Goal: Task Accomplishment & Management: Complete application form

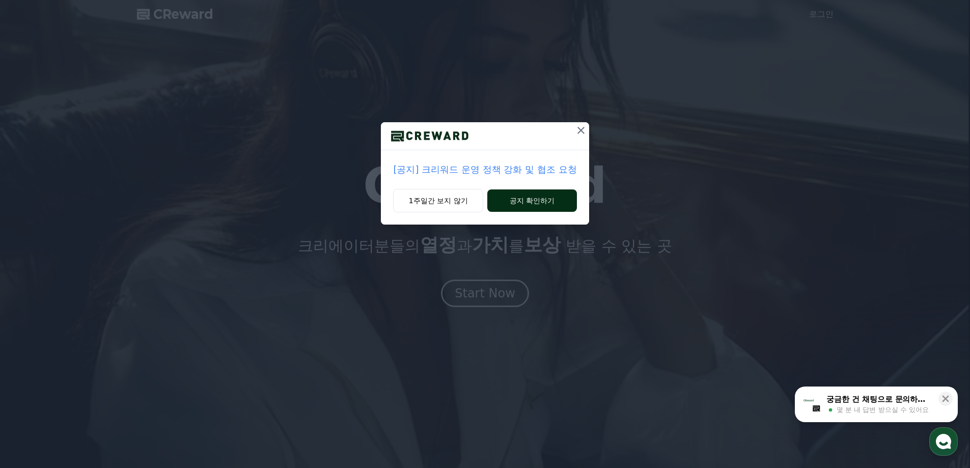
click at [521, 196] on button "공지 확인하기" at bounding box center [531, 200] width 89 height 22
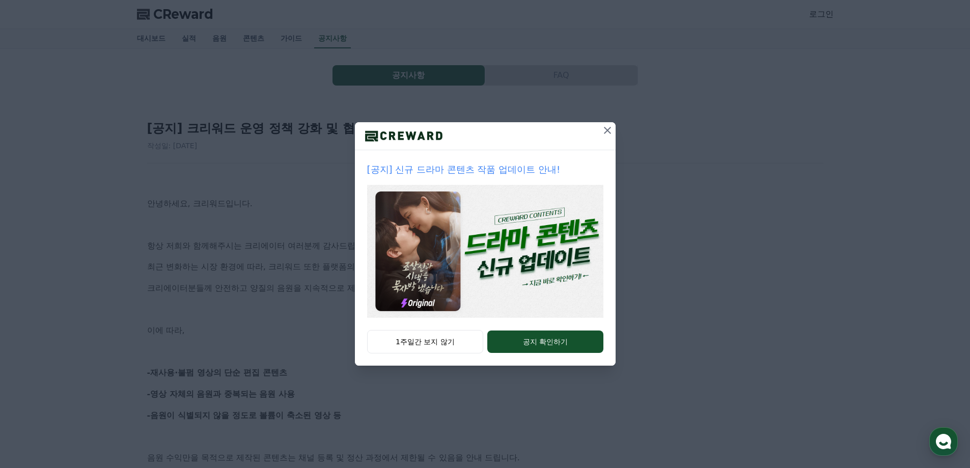
click at [609, 131] on icon at bounding box center [607, 130] width 12 height 12
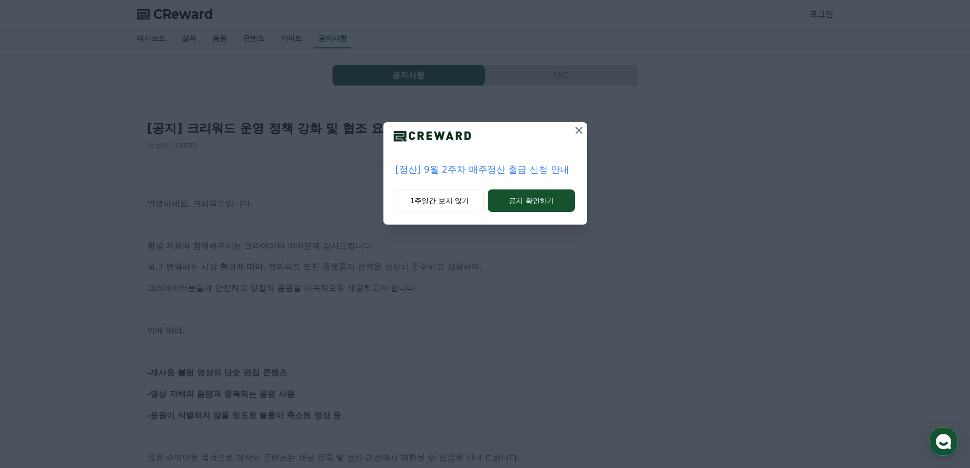
click at [579, 130] on icon at bounding box center [578, 130] width 7 height 7
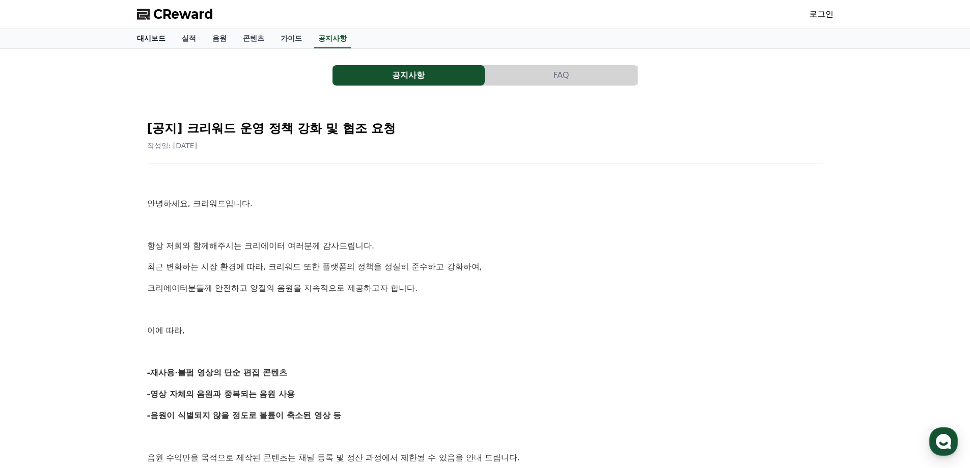
click at [163, 39] on link "대시보드" at bounding box center [151, 38] width 45 height 19
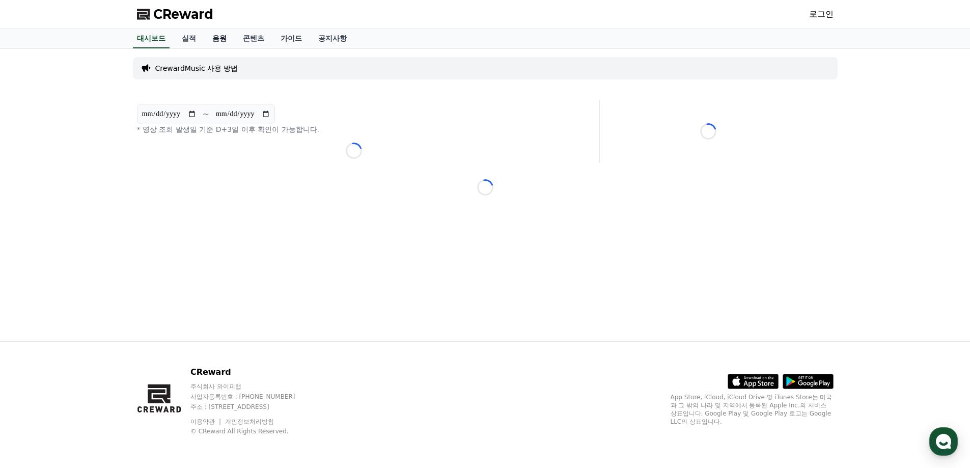
click at [219, 39] on link "음원" at bounding box center [219, 38] width 31 height 19
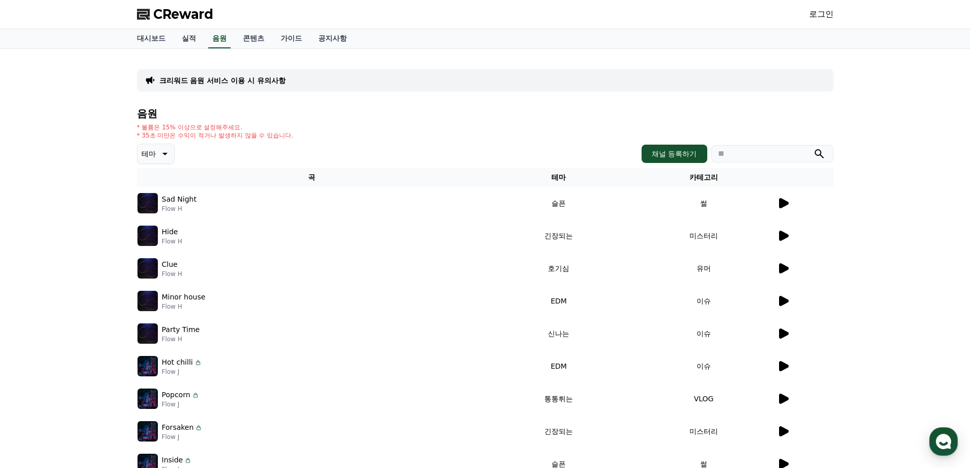
click at [188, 9] on span "CReward" at bounding box center [183, 14] width 60 height 16
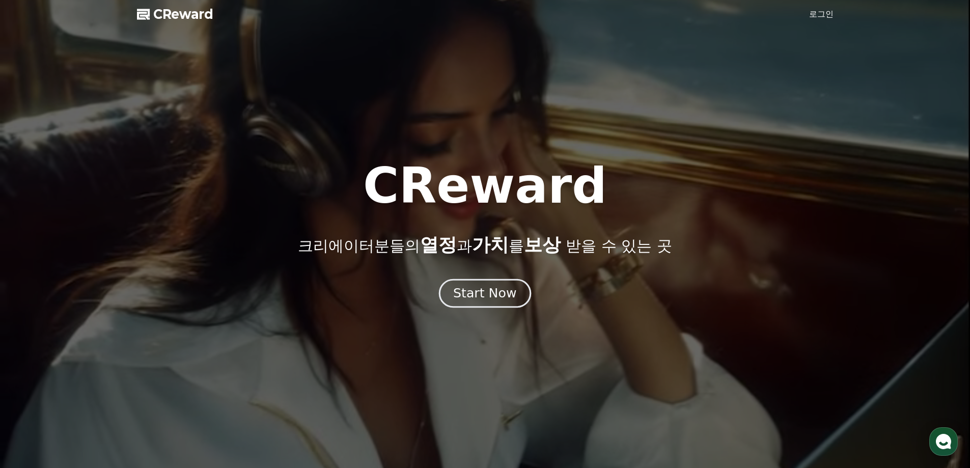
click at [486, 300] on div "Start Now" at bounding box center [484, 293] width 63 height 17
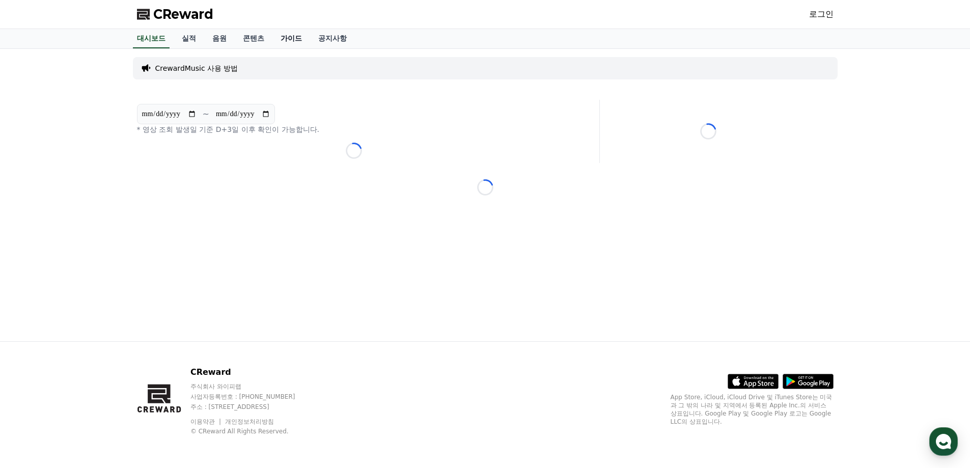
click at [293, 39] on link "가이드" at bounding box center [291, 38] width 38 height 19
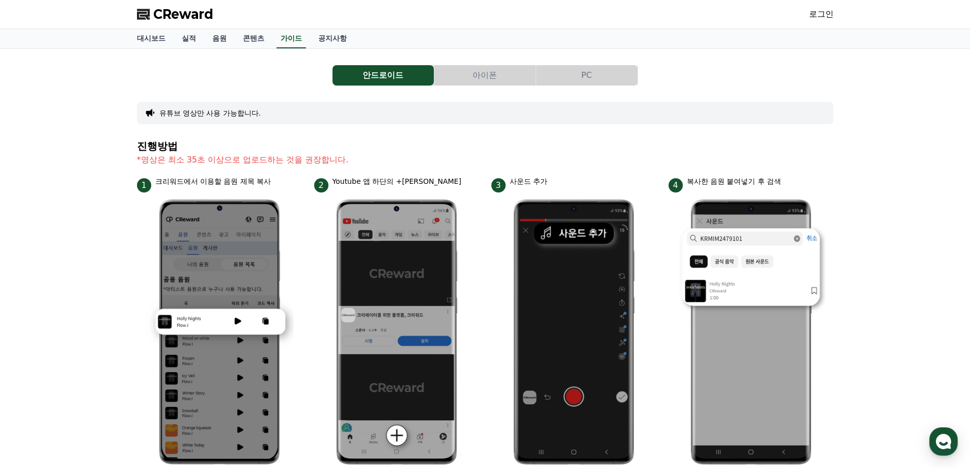
click at [488, 81] on button "아이폰" at bounding box center [484, 75] width 101 height 20
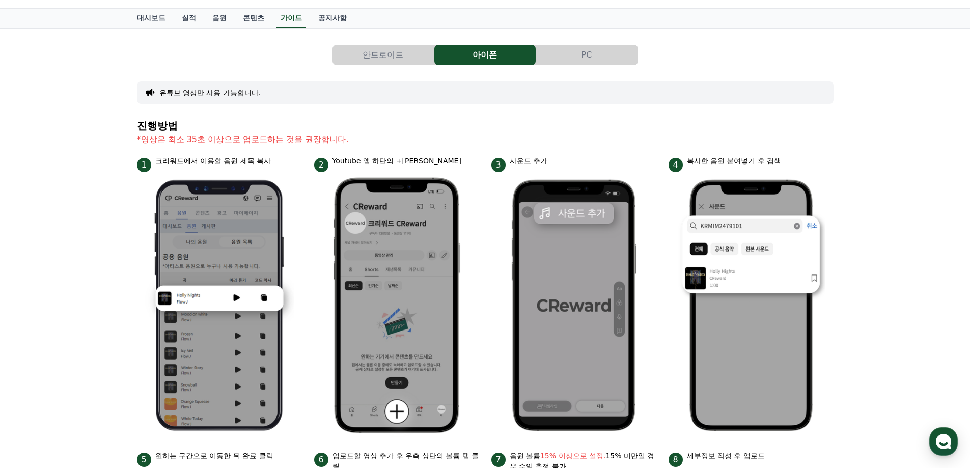
scroll to position [18, 0]
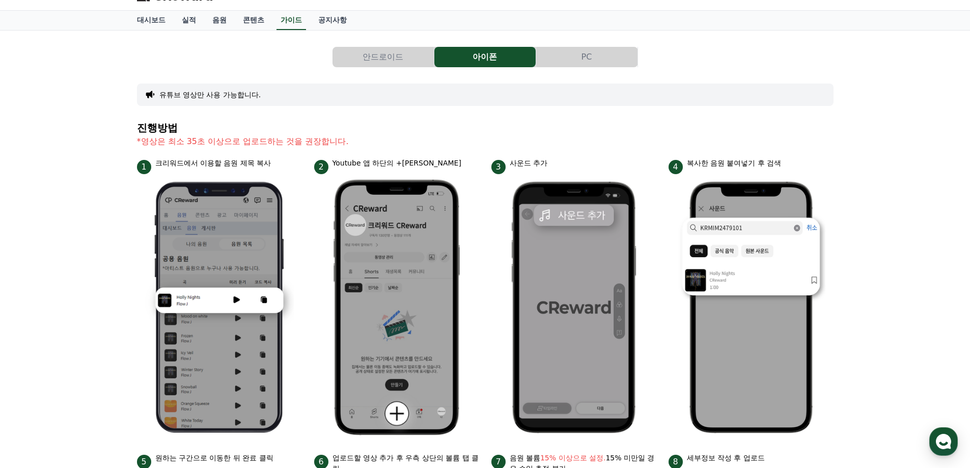
click at [553, 54] on button "PC" at bounding box center [586, 57] width 101 height 20
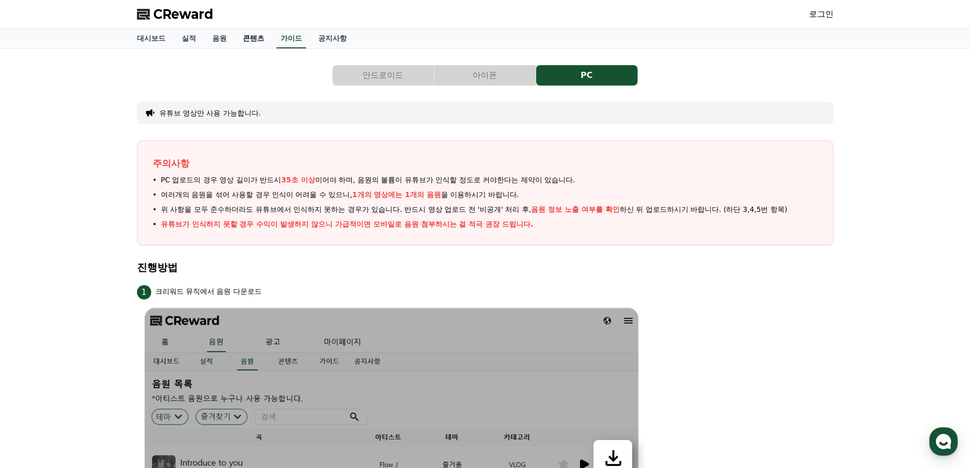
click at [258, 37] on link "콘텐츠" at bounding box center [254, 38] width 38 height 19
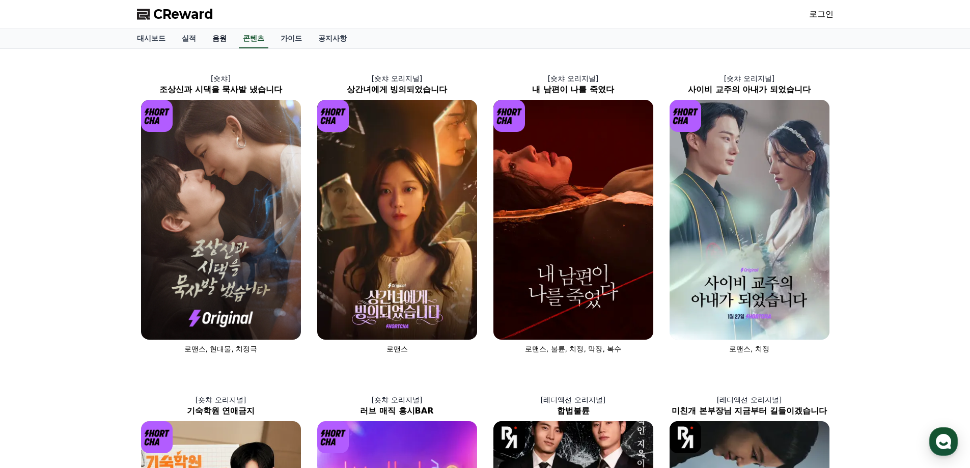
click at [217, 39] on link "음원" at bounding box center [219, 38] width 31 height 19
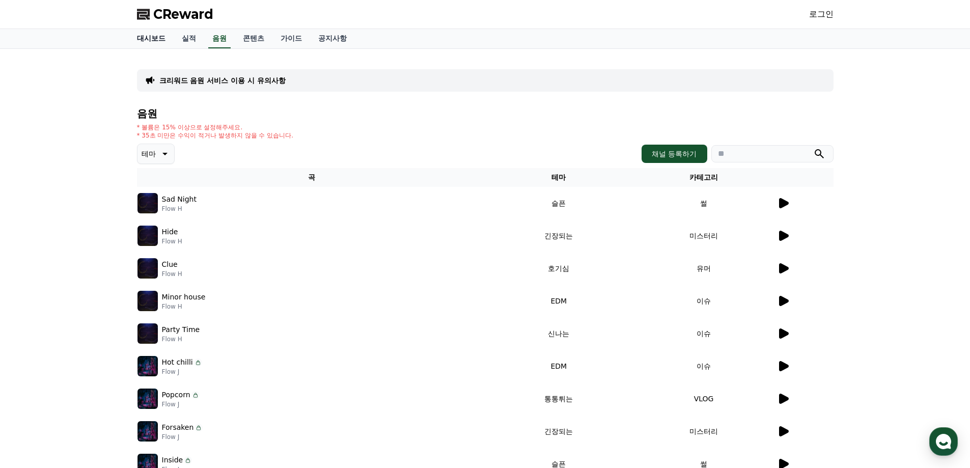
click at [162, 39] on link "대시보드" at bounding box center [151, 38] width 45 height 19
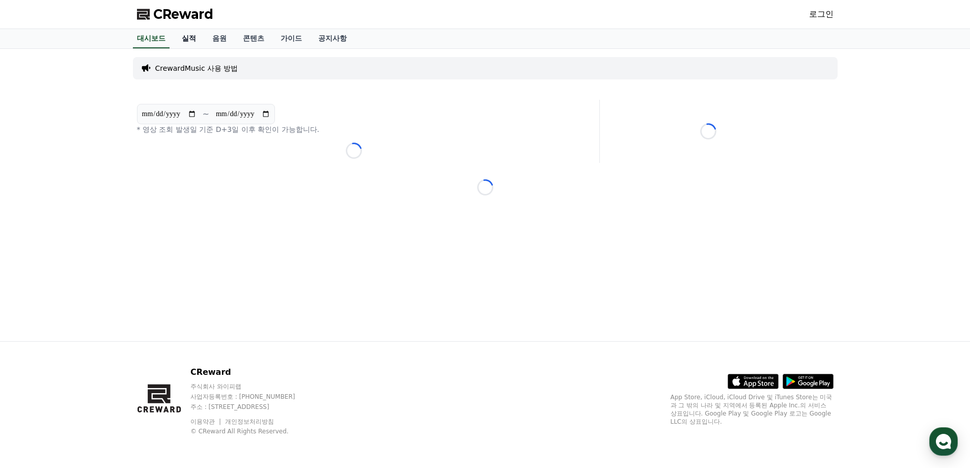
click at [186, 38] on link "실적" at bounding box center [189, 38] width 31 height 19
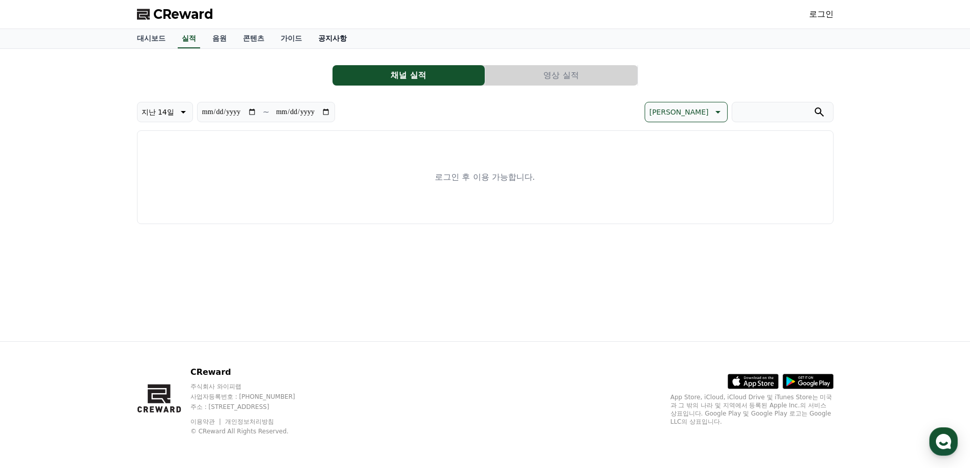
click at [332, 43] on link "공지사항" at bounding box center [332, 38] width 45 height 19
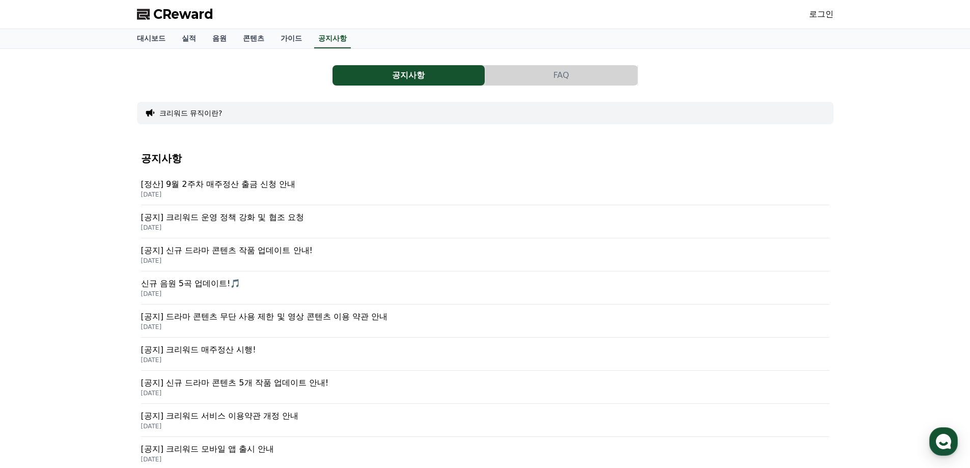
click at [618, 69] on button "FAQ" at bounding box center [561, 75] width 152 height 20
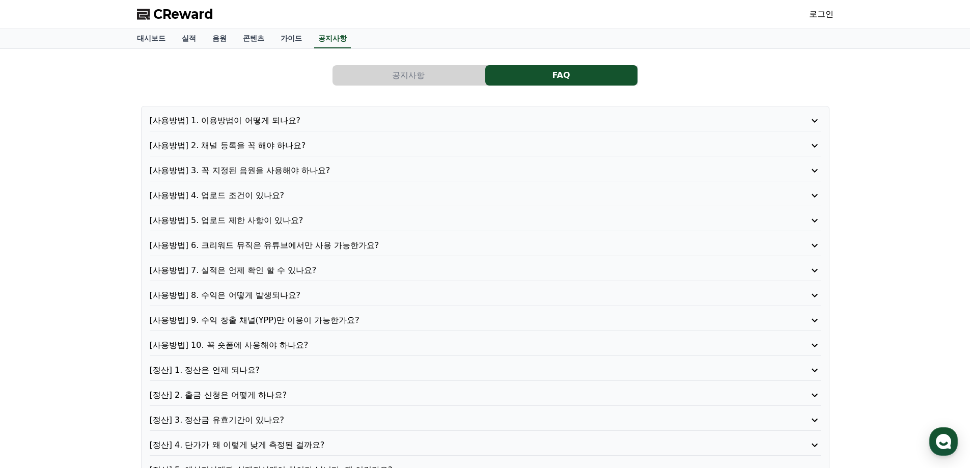
click at [288, 292] on p "[사용방법] 8. 수익은 어떻게 발생되나요?" at bounding box center [458, 295] width 617 height 12
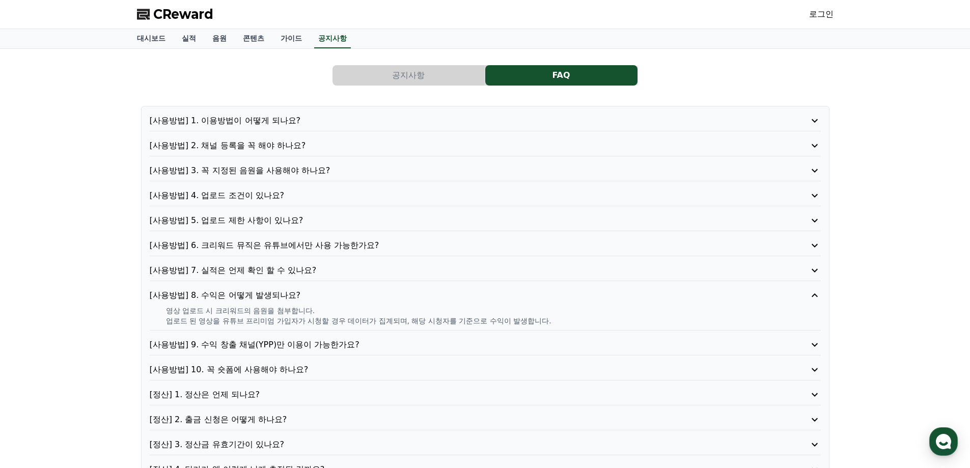
click at [282, 249] on p "[사용방법] 6. 크리워드 뮤직은 유튜브에서만 사용 가능한가요?" at bounding box center [458, 245] width 617 height 12
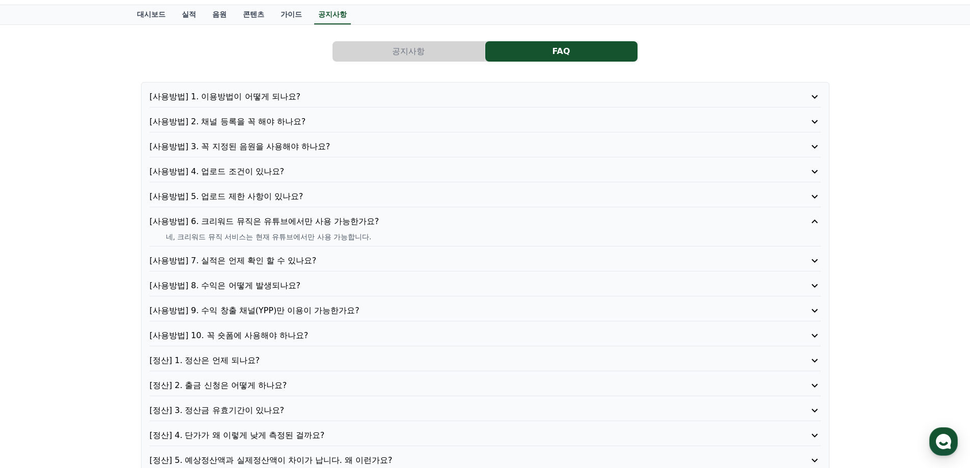
scroll to position [102, 0]
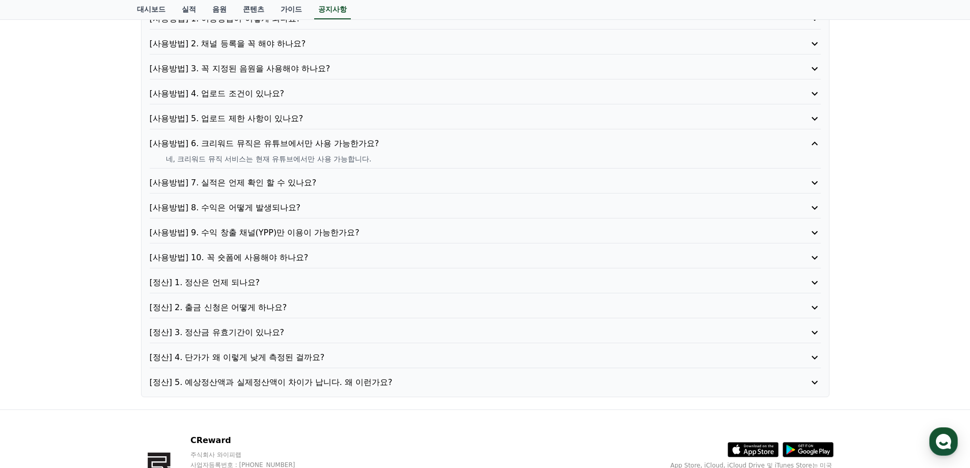
click at [333, 284] on p "[정산] 1. 정산은 언제 되나요?" at bounding box center [458, 282] width 617 height 12
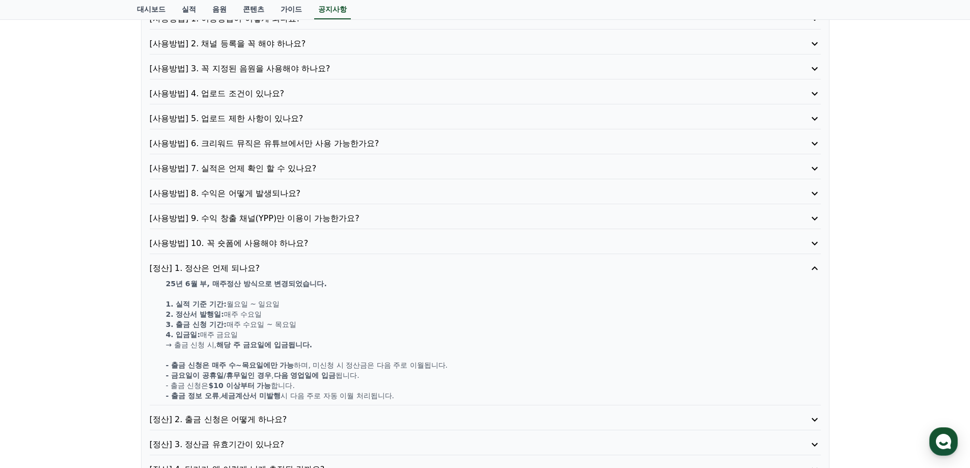
click at [359, 216] on p "[사용방법] 9. 수익 창출 채널(YPP)만 이용이 가능한가요?" at bounding box center [458, 218] width 617 height 12
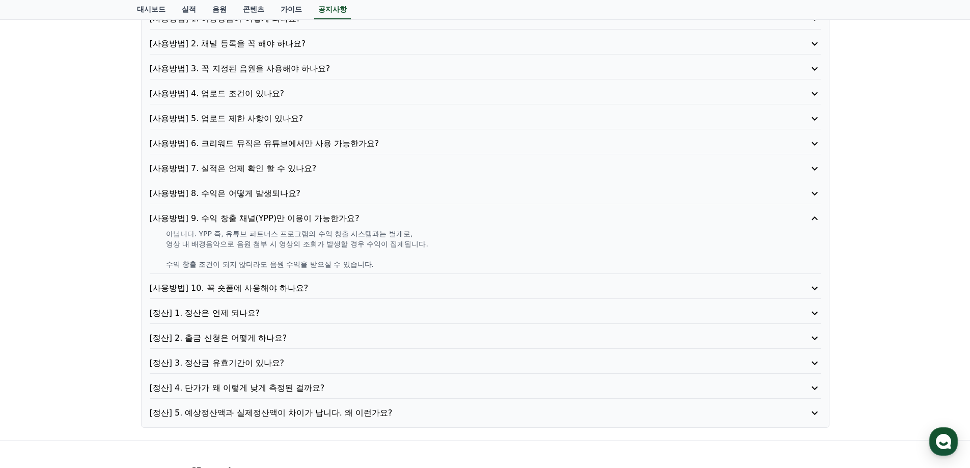
click at [362, 219] on p "[사용방법] 9. 수익 창출 채널(YPP)만 이용이 가능한가요?" at bounding box center [458, 218] width 617 height 12
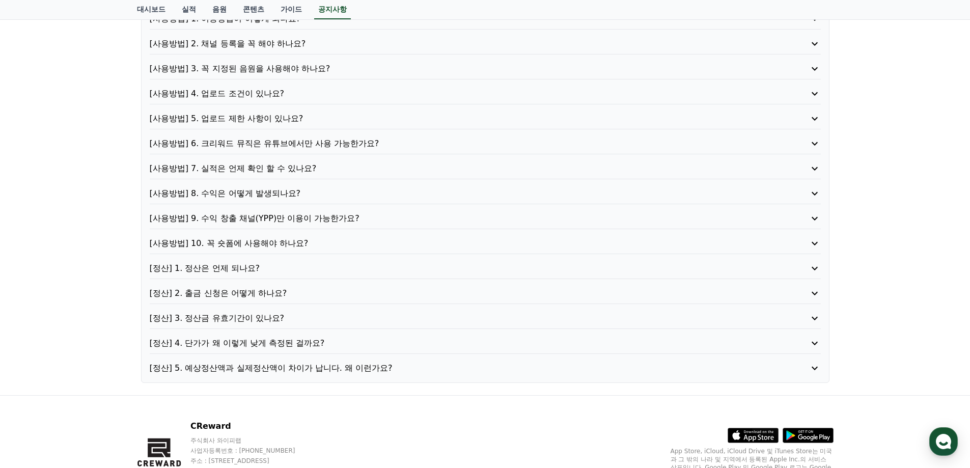
click at [269, 276] on div "[정산] 1. 정산은 언제 되나요?" at bounding box center [485, 270] width 671 height 17
click at [244, 267] on p "[정산] 1. 정산은 언제 되나요?" at bounding box center [458, 268] width 617 height 12
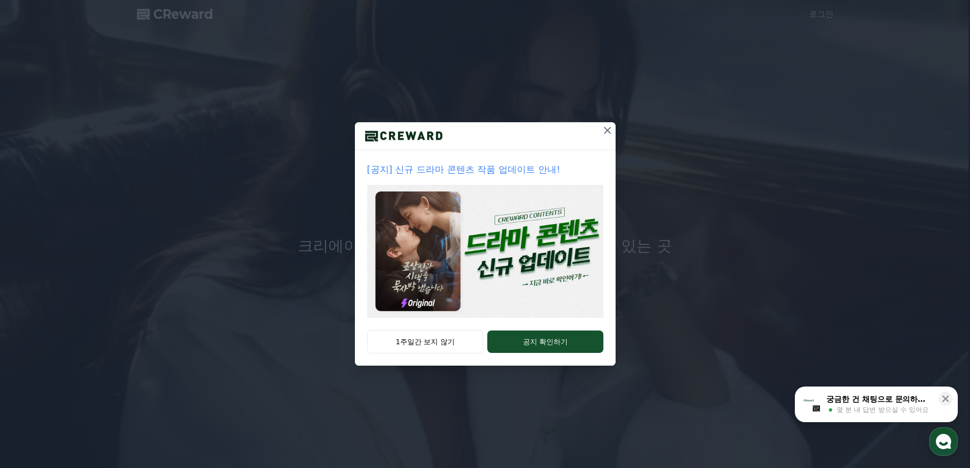
click at [607, 130] on icon at bounding box center [607, 130] width 7 height 7
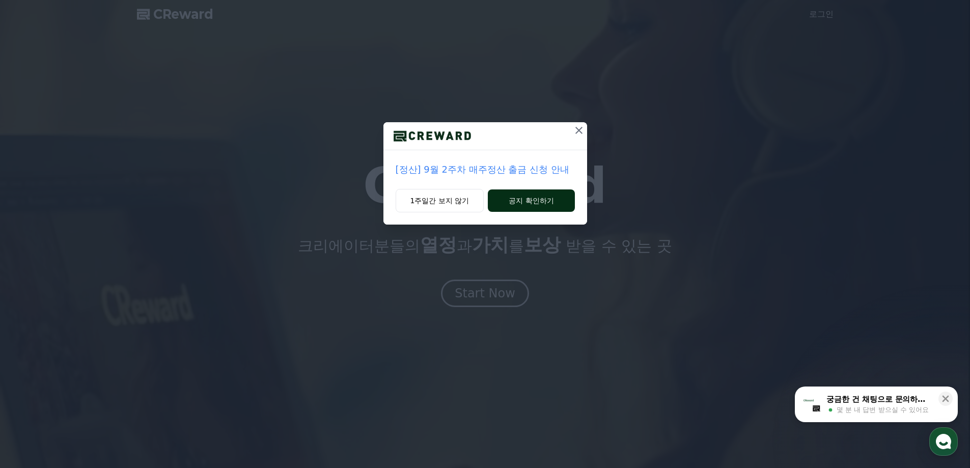
click at [545, 205] on button "공지 확인하기" at bounding box center [531, 200] width 87 height 22
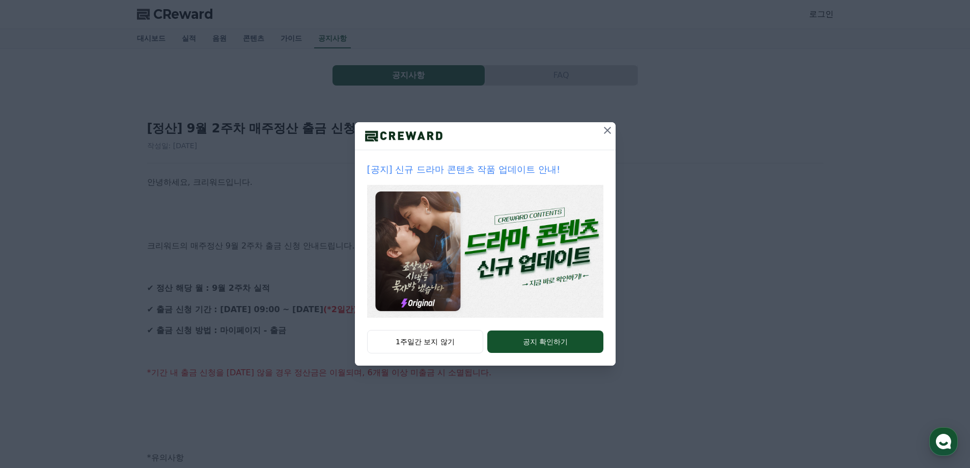
click at [611, 134] on icon at bounding box center [607, 130] width 12 height 12
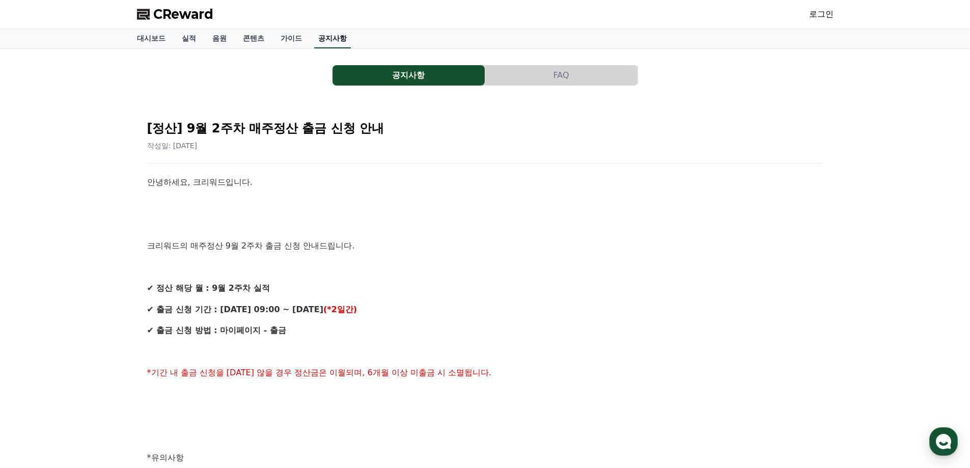
click at [318, 38] on link "공지사항" at bounding box center [332, 38] width 37 height 19
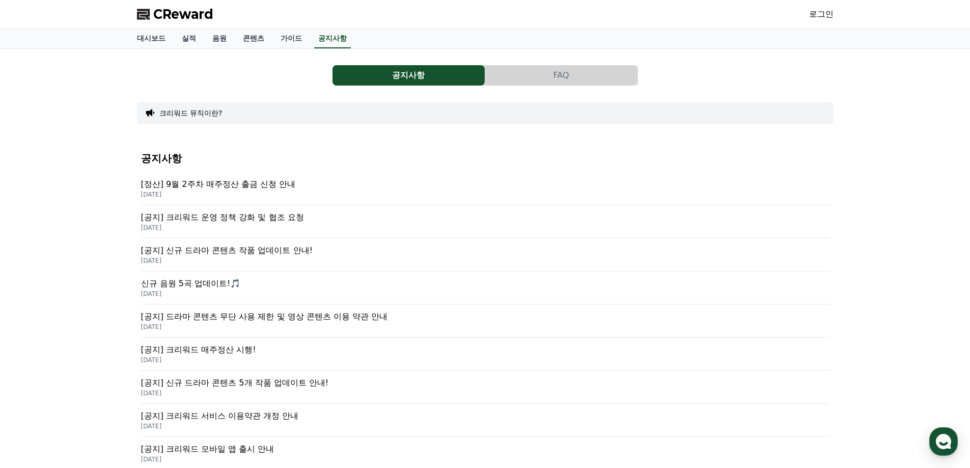
click at [587, 82] on button "FAQ" at bounding box center [561, 75] width 152 height 20
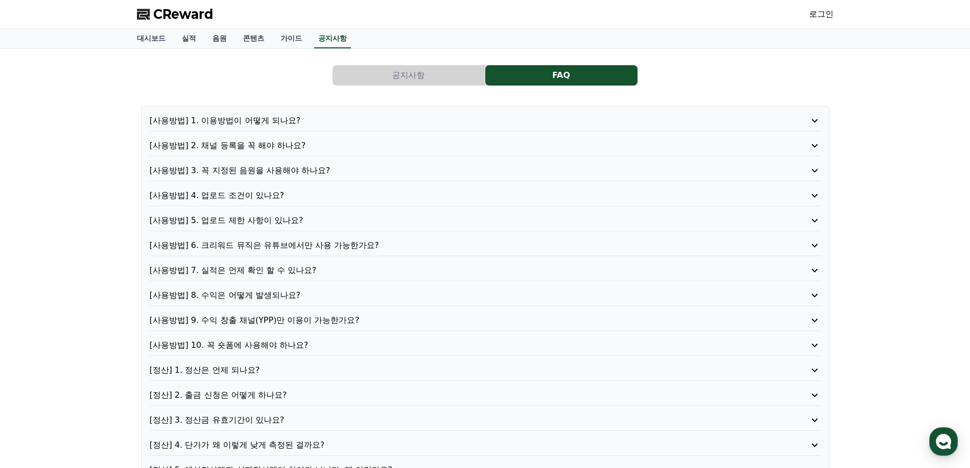
click at [267, 367] on p "[정산] 1. 정산은 언제 되나요?" at bounding box center [458, 370] width 617 height 12
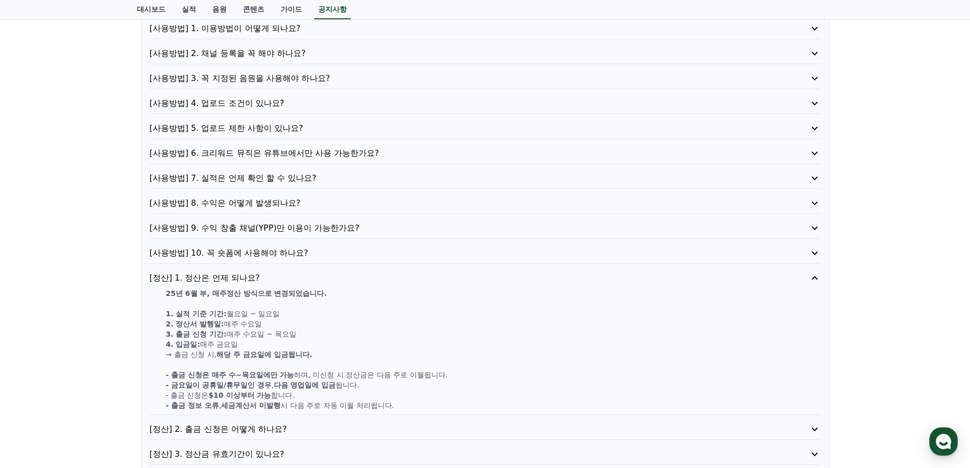
scroll to position [102, 0]
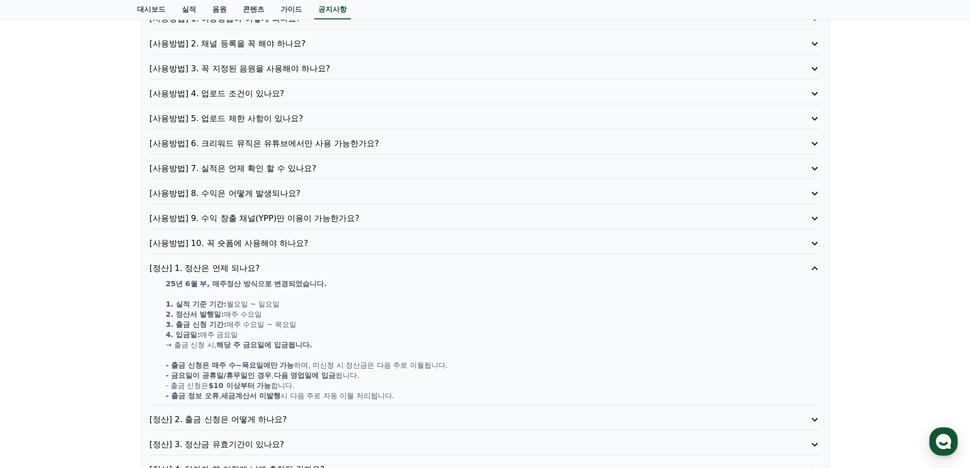
click at [268, 231] on div "[사용방법] 1. 이용방법이 어떻게 되나요? [사용방법] 2. 채널 등록을 꼭 해야 하나요? [사용방법] 3. 꼭 지정된 음원을 사용해야 하나…" at bounding box center [485, 256] width 688 height 505
click at [268, 224] on p "[사용방법] 9. 수익 창출 채널(YPP)만 이용이 가능한가요?" at bounding box center [458, 218] width 617 height 12
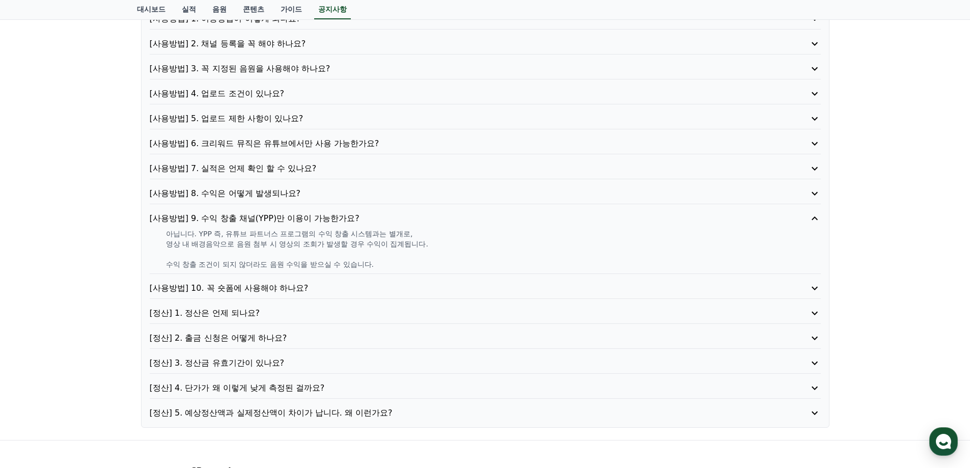
click at [271, 221] on p "[사용방법] 9. 수익 창출 채널(YPP)만 이용이 가능한가요?" at bounding box center [458, 218] width 617 height 12
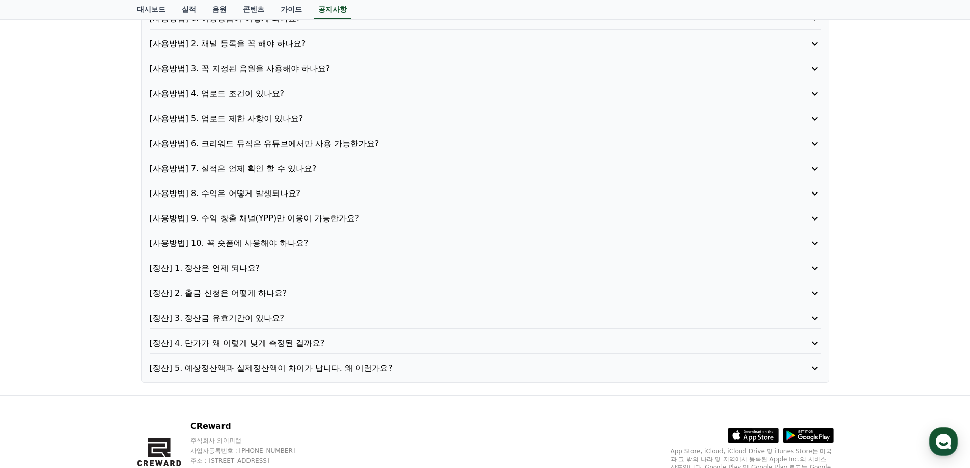
click at [271, 199] on p "[사용방법] 8. 수익은 어떻게 발생되나요?" at bounding box center [458, 193] width 617 height 12
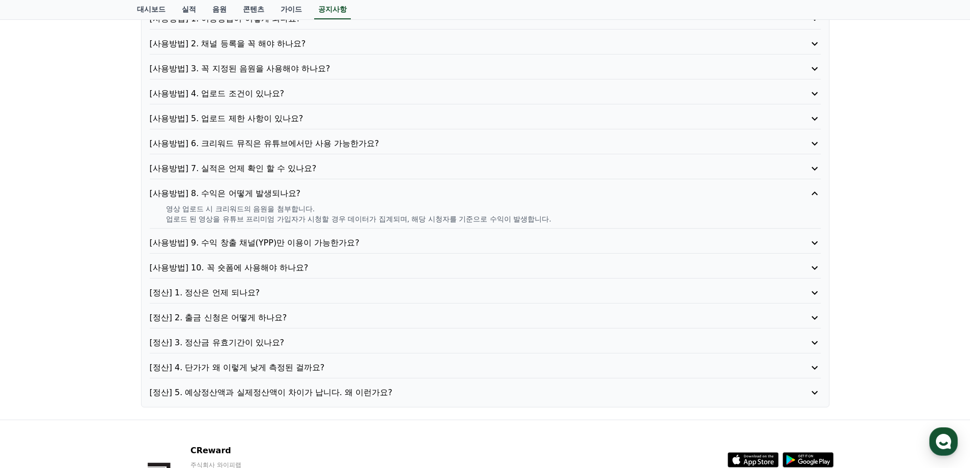
click at [288, 171] on p "[사용방법] 7. 실적은 언제 확인 할 수 있나요?" at bounding box center [458, 168] width 617 height 12
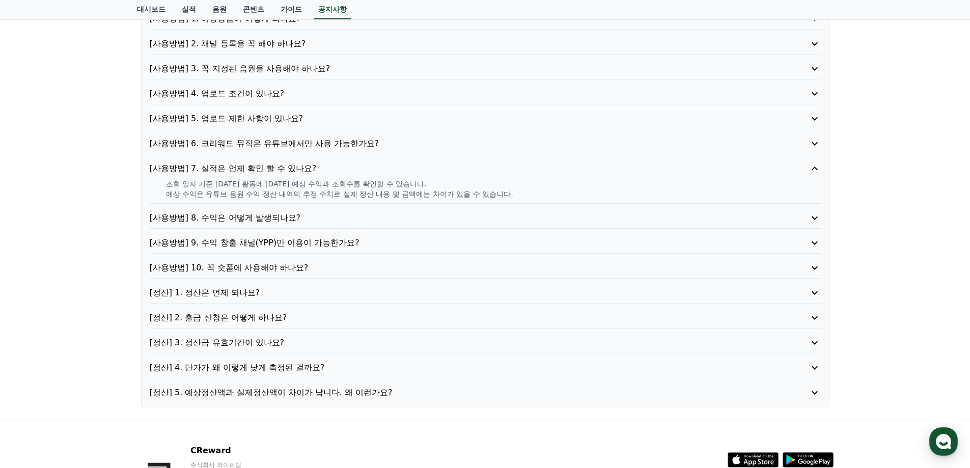
click at [289, 170] on p "[사용방법] 7. 실적은 언제 확인 할 수 있나요?" at bounding box center [458, 168] width 617 height 12
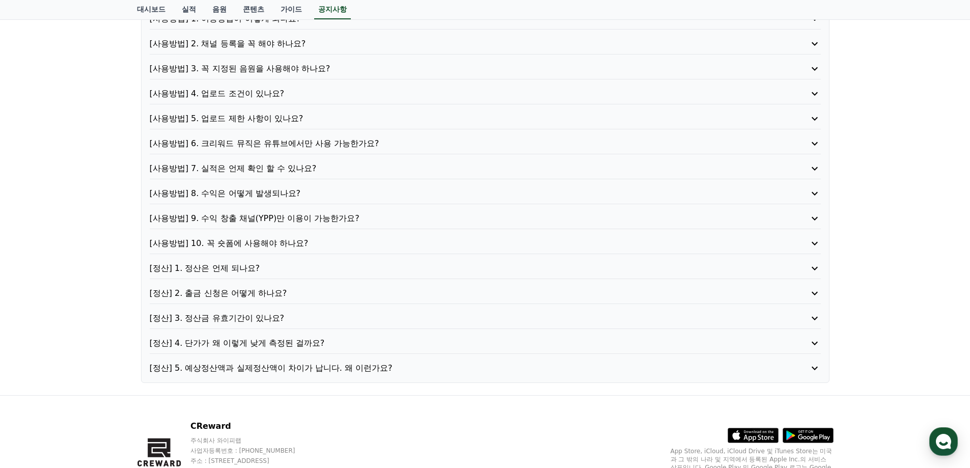
click at [317, 147] on p "[사용방법] 6. 크리워드 뮤직은 유튜브에서만 사용 가능한가요?" at bounding box center [458, 143] width 617 height 12
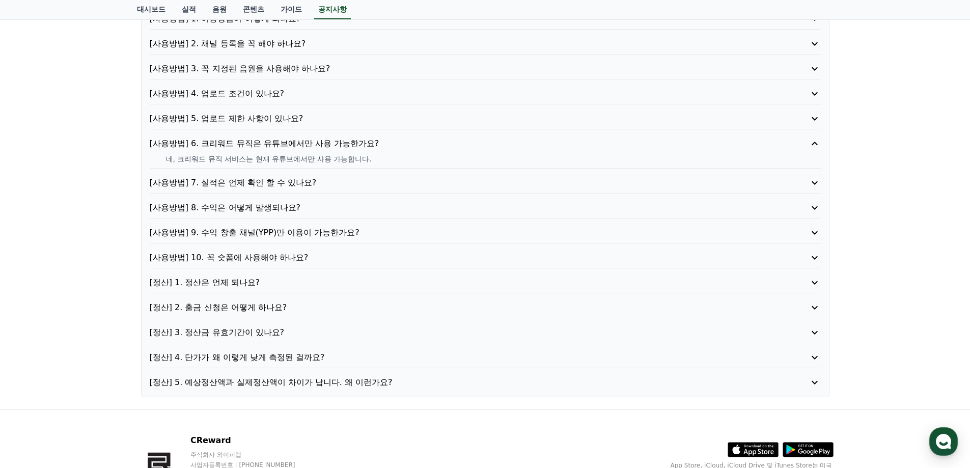
click at [318, 144] on p "[사용방법] 6. 크리워드 뮤직은 유튜브에서만 사용 가능한가요?" at bounding box center [458, 143] width 617 height 12
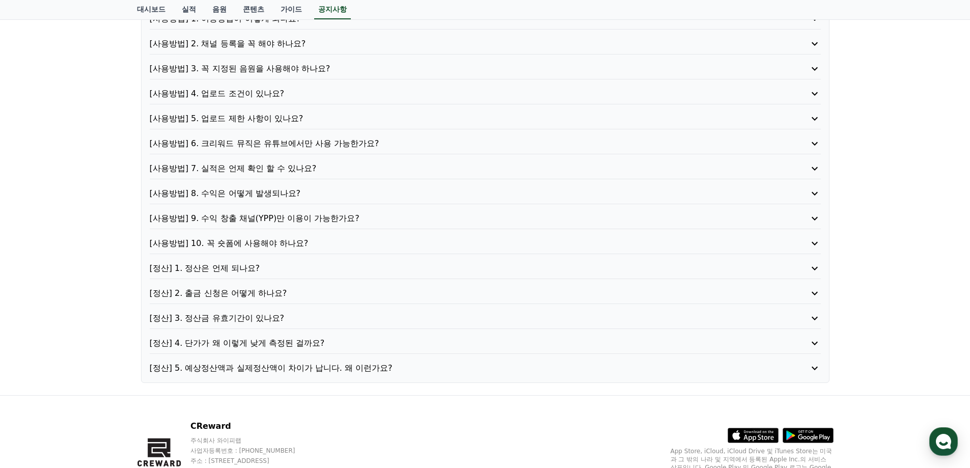
click at [265, 118] on p "[사용방법] 5. 업로드 제한 사항이 있나요?" at bounding box center [458, 118] width 617 height 12
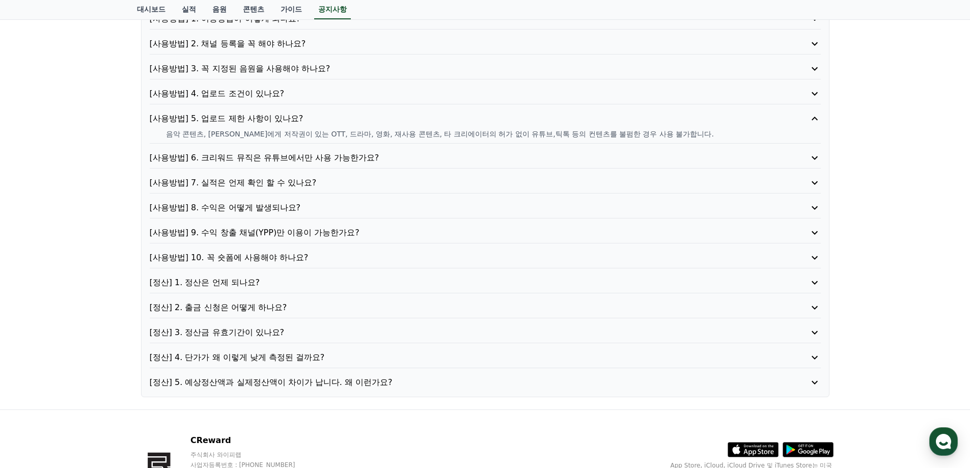
click at [266, 117] on p "[사용방법] 5. 업로드 제한 사항이 있나요?" at bounding box center [458, 118] width 617 height 12
click at [266, 90] on p "[사용방법] 4. 업로드 조건이 있나요?" at bounding box center [458, 94] width 617 height 12
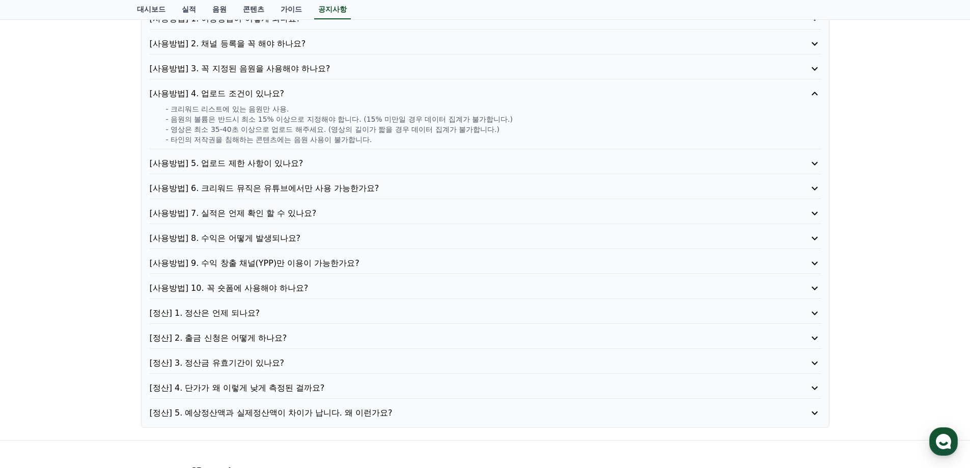
click at [247, 72] on p "[사용방법] 3. 꼭 지정된 음원을 사용해야 하나요?" at bounding box center [458, 69] width 617 height 12
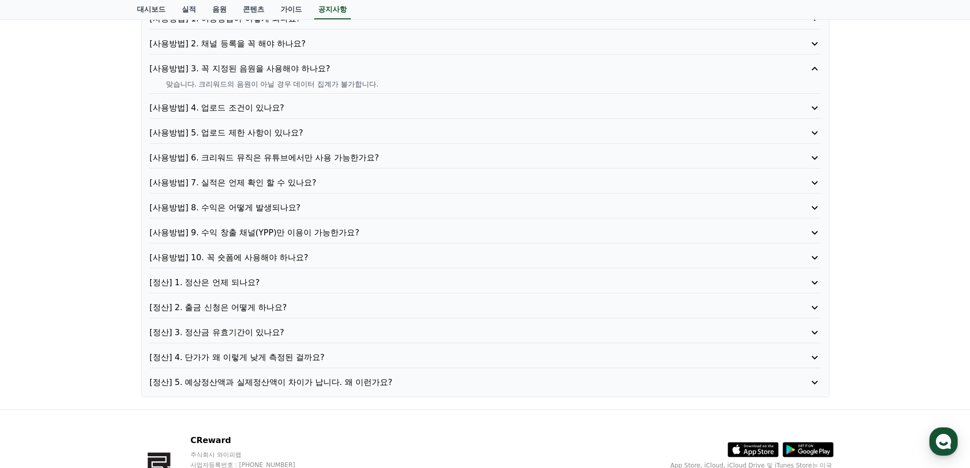
click at [266, 36] on div "[사용방법] 1. 이용방법이 어떻게 되나요? [사용방법] 2. 채널 등록을 꼭 해야 하나요? [사용방법] 3. 꼭 지정된 음원을 사용해야 하나…" at bounding box center [485, 200] width 688 height 393
click at [264, 45] on p "[사용방법] 2. 채널 등록을 꼭 해야 하나요?" at bounding box center [458, 44] width 617 height 12
click at [268, 44] on p "[사용방법] 2. 채널 등록을 꼭 해야 하나요?" at bounding box center [458, 44] width 617 height 12
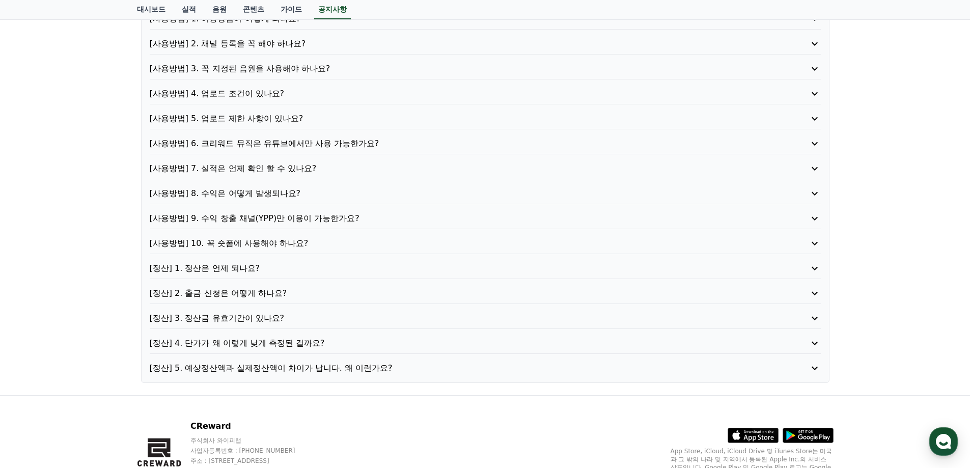
click at [234, 270] on p "[정산] 1. 정산은 언제 되나요?" at bounding box center [458, 268] width 617 height 12
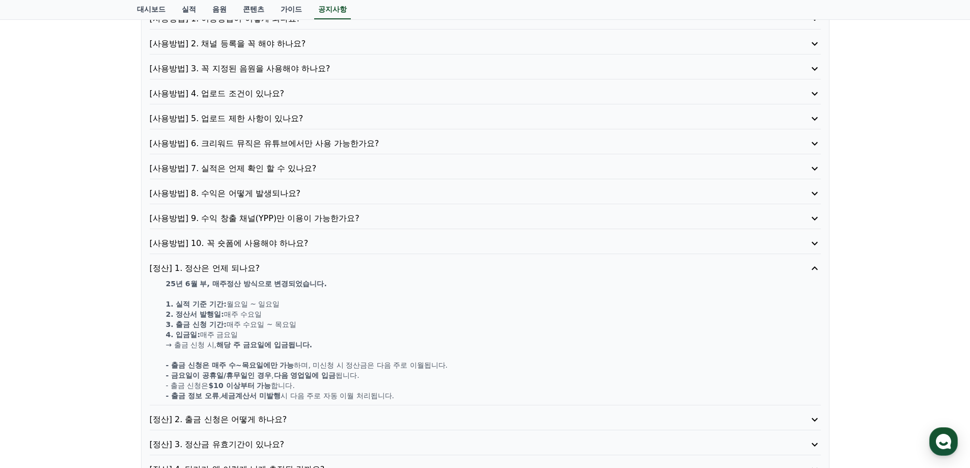
click at [234, 267] on p "[정산] 1. 정산은 언제 되나요?" at bounding box center [458, 268] width 617 height 12
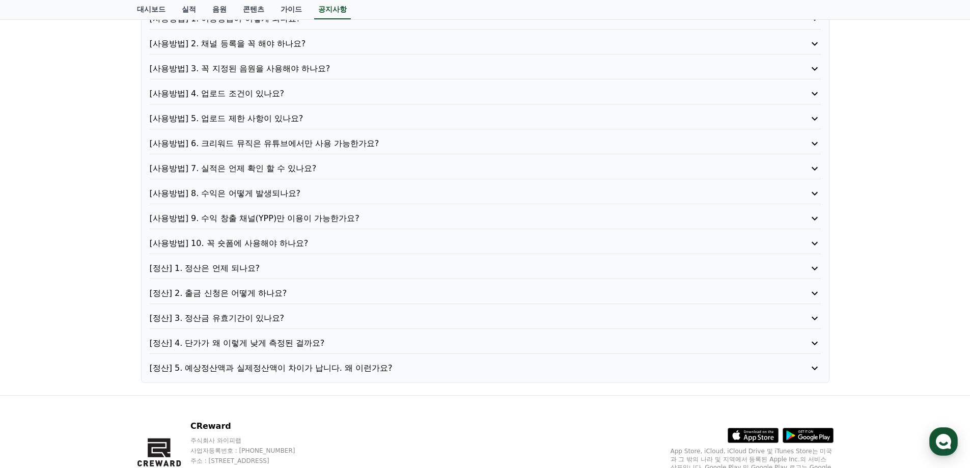
click at [236, 293] on p "[정산] 2. 출금 신청은 어떻게 하나요?" at bounding box center [458, 293] width 617 height 12
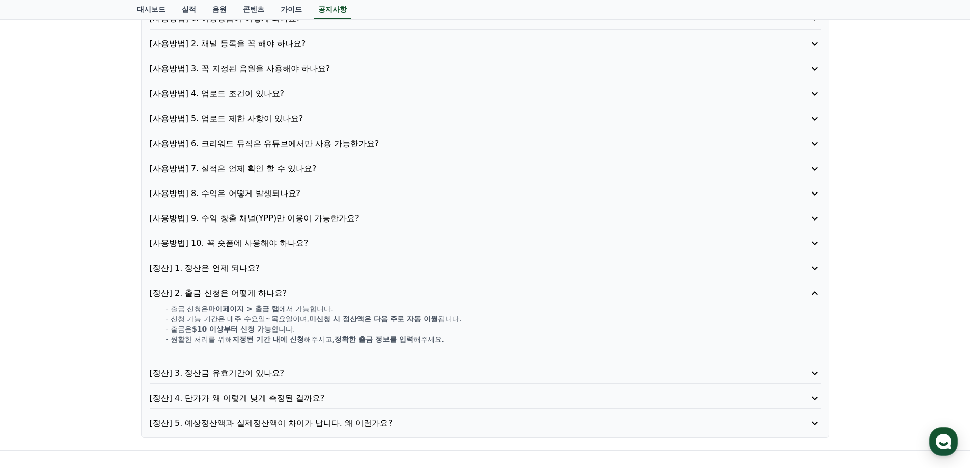
click at [234, 403] on p "[정산] 4. 단가가 왜 이렇게 낮게 측정된 걸까요?" at bounding box center [458, 398] width 617 height 12
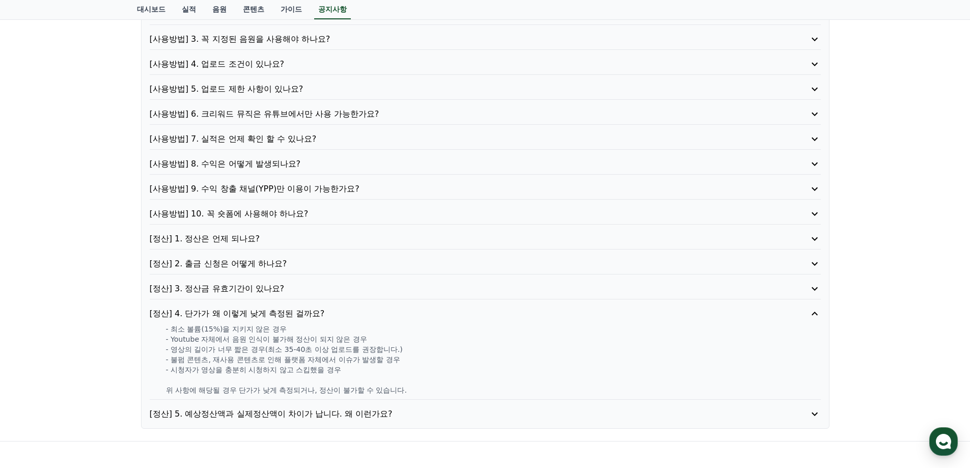
scroll to position [153, 0]
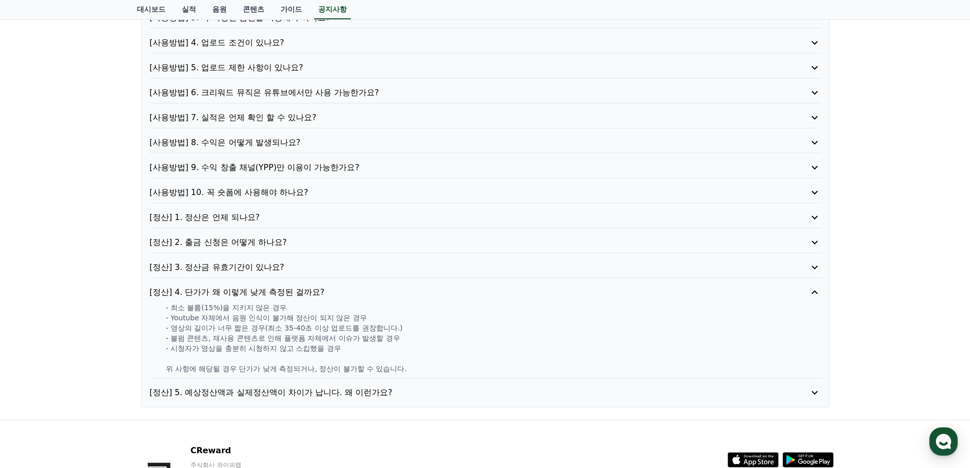
click at [258, 270] on p "[정산] 3. 정산금 유효기간이 있나요?" at bounding box center [458, 267] width 617 height 12
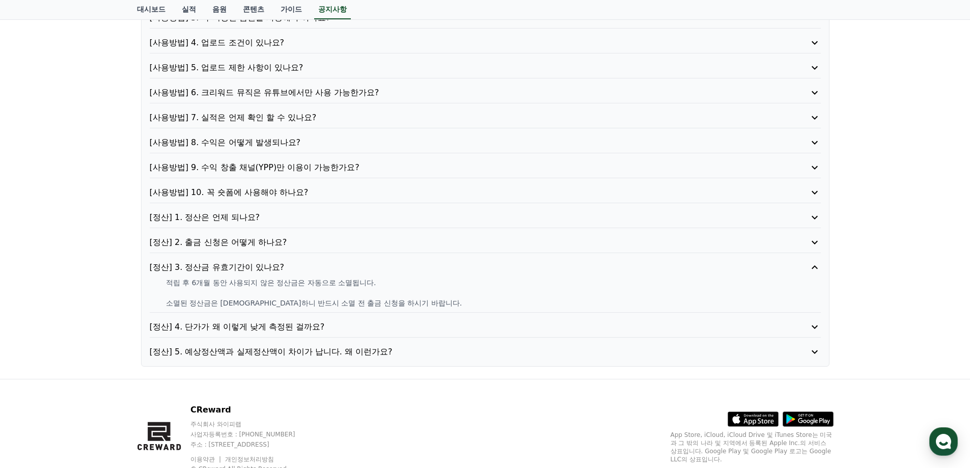
click at [264, 239] on p "[정산] 2. 출금 신청은 어떻게 하나요?" at bounding box center [458, 242] width 617 height 12
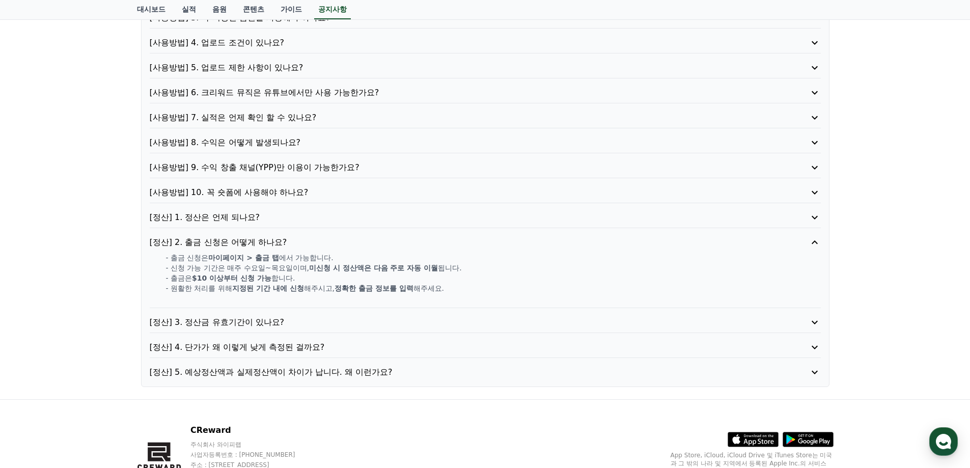
click at [242, 221] on p "[정산] 1. 정산은 언제 되나요?" at bounding box center [458, 217] width 617 height 12
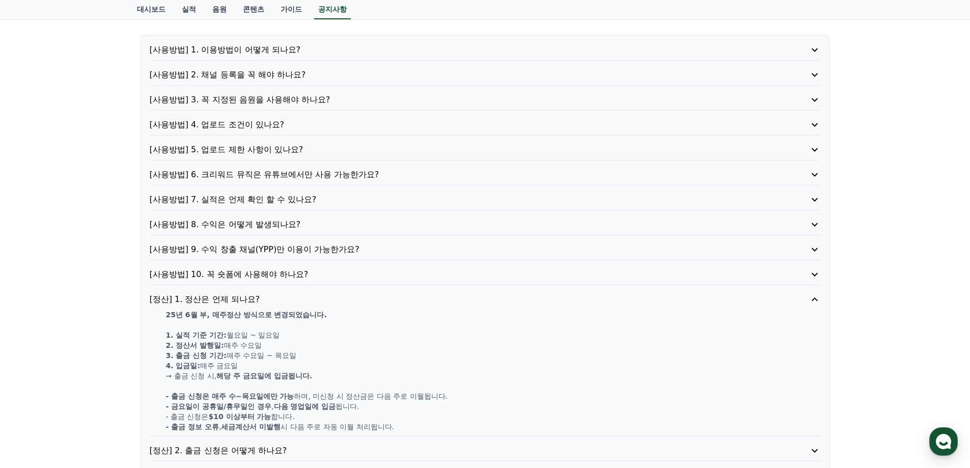
scroll to position [0, 0]
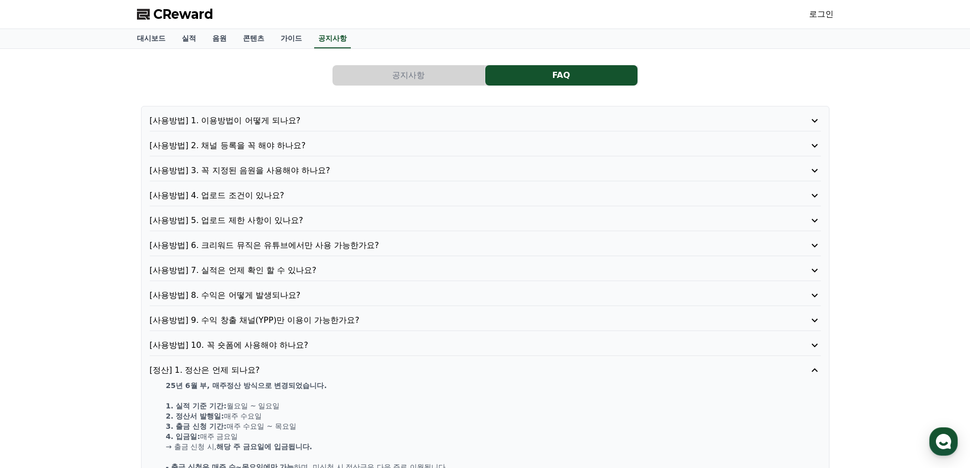
click at [835, 14] on div "CReward 로그인" at bounding box center [485, 14] width 713 height 29
click at [829, 15] on link "로그인" at bounding box center [821, 14] width 24 height 12
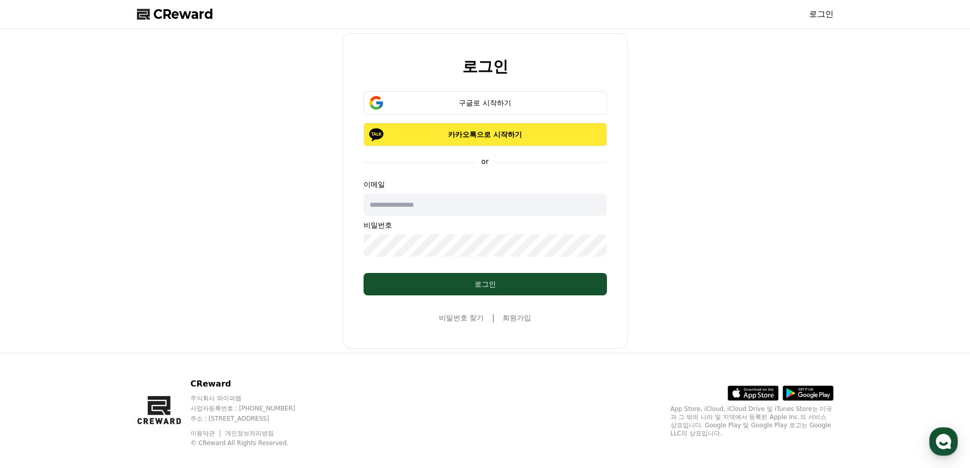
click at [488, 134] on p "카카오톡으로 시작하기" at bounding box center [485, 134] width 214 height 10
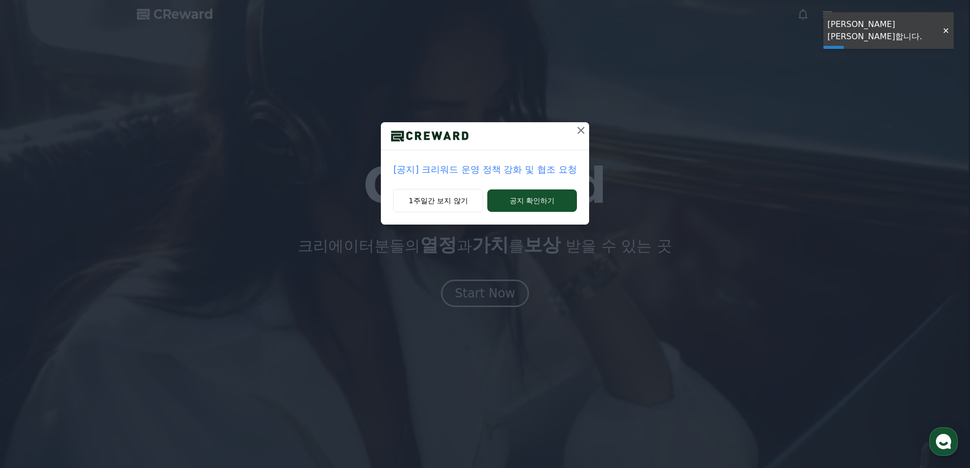
click at [582, 130] on icon at bounding box center [581, 130] width 12 height 12
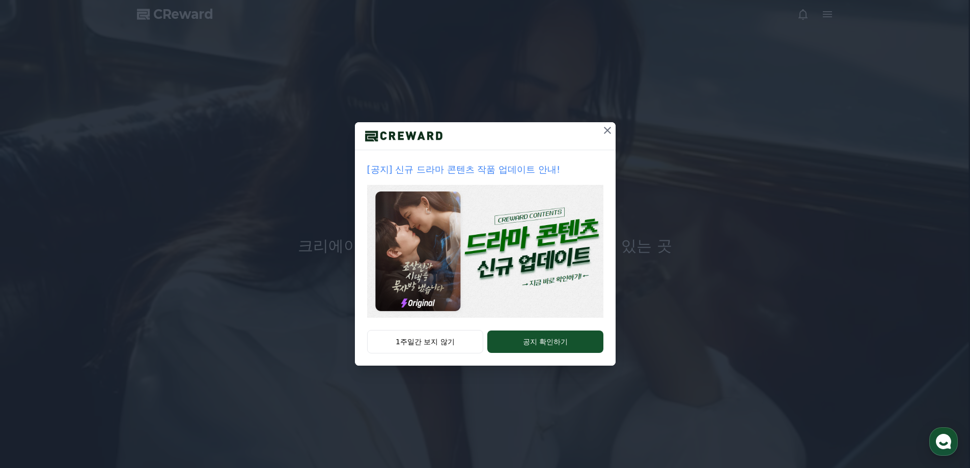
click at [611, 130] on icon at bounding box center [607, 130] width 12 height 12
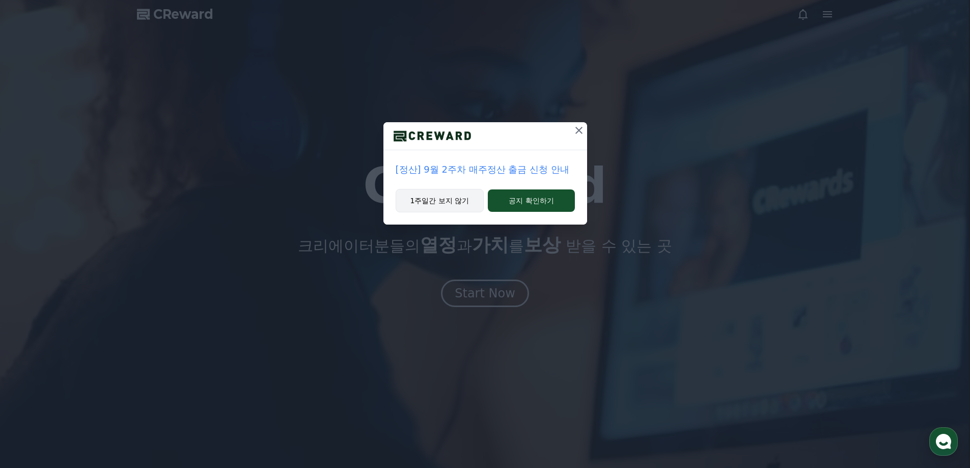
click at [463, 195] on button "1주일간 보지 않기" at bounding box center [440, 200] width 89 height 23
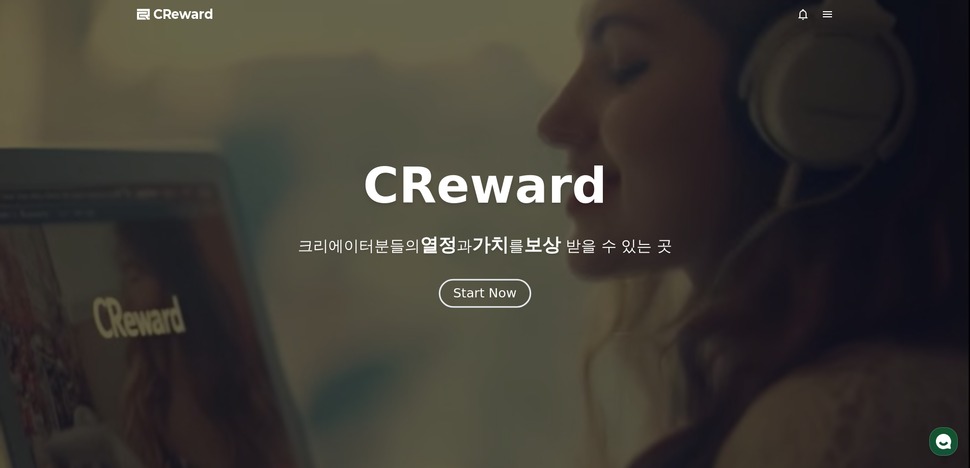
click at [497, 288] on div "Start Now" at bounding box center [484, 293] width 63 height 17
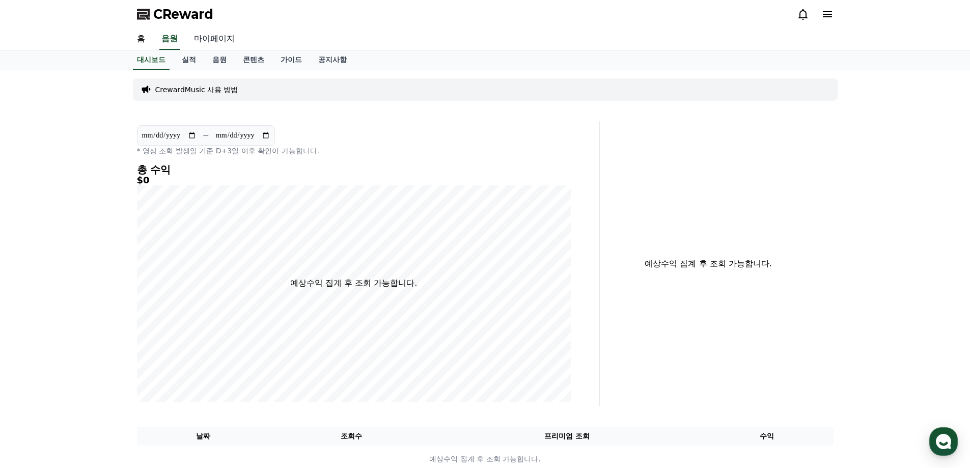
click at [214, 39] on link "마이페이지" at bounding box center [214, 39] width 57 height 21
select select "**********"
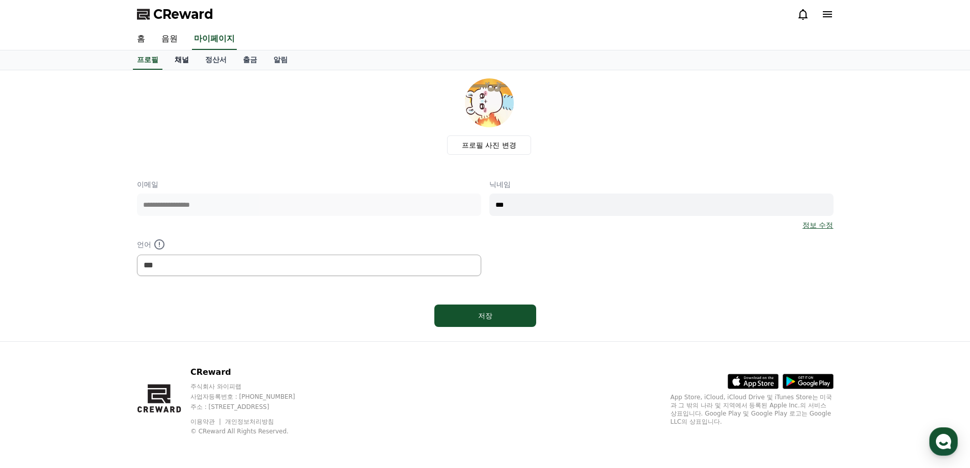
click at [177, 60] on link "채널" at bounding box center [181, 59] width 31 height 19
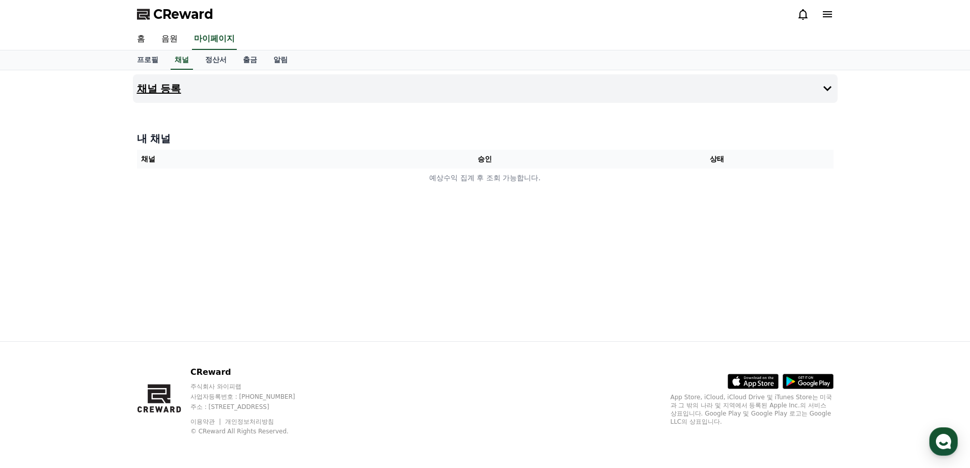
click at [804, 91] on button "채널 등록" at bounding box center [485, 88] width 704 height 29
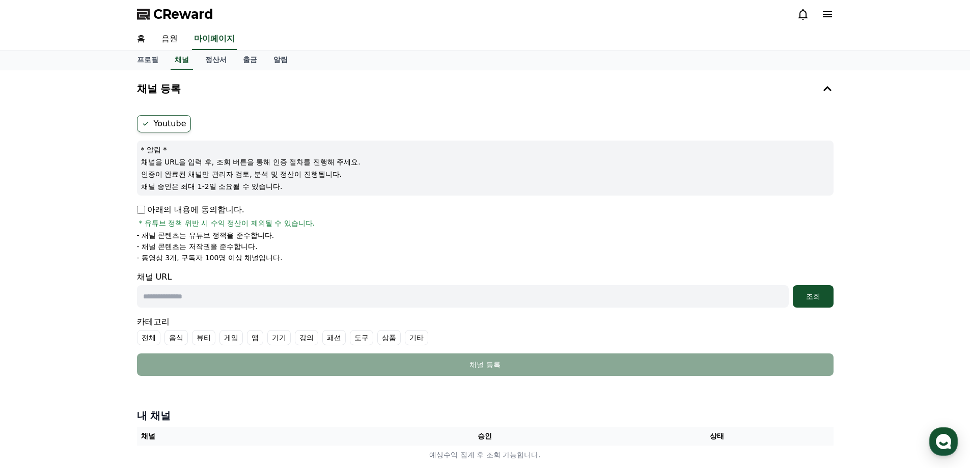
click at [176, 124] on label "Youtube" at bounding box center [164, 123] width 54 height 17
click at [379, 244] on li "- 채널 콘텐츠는 저작권을 준수합니다." at bounding box center [485, 246] width 696 height 10
